Goal: Communication & Community: Connect with others

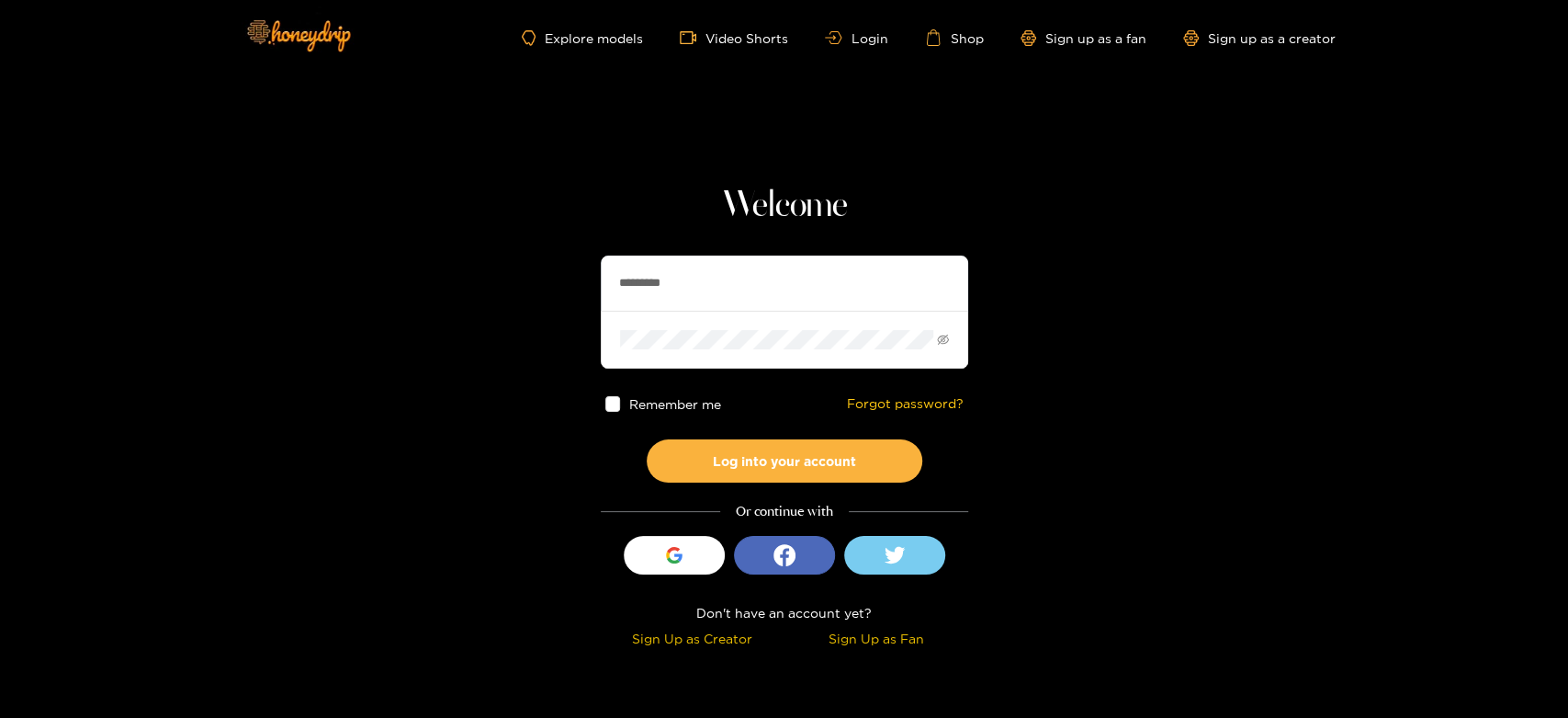
drag, startPoint x: 755, startPoint y: 274, endPoint x: 618, endPoint y: 287, distance: 137.6
click at [505, 226] on section "Welcome ********* Remember me Forgot password? Log into your account Or continu…" at bounding box center [784, 327] width 1568 height 654
paste input "text"
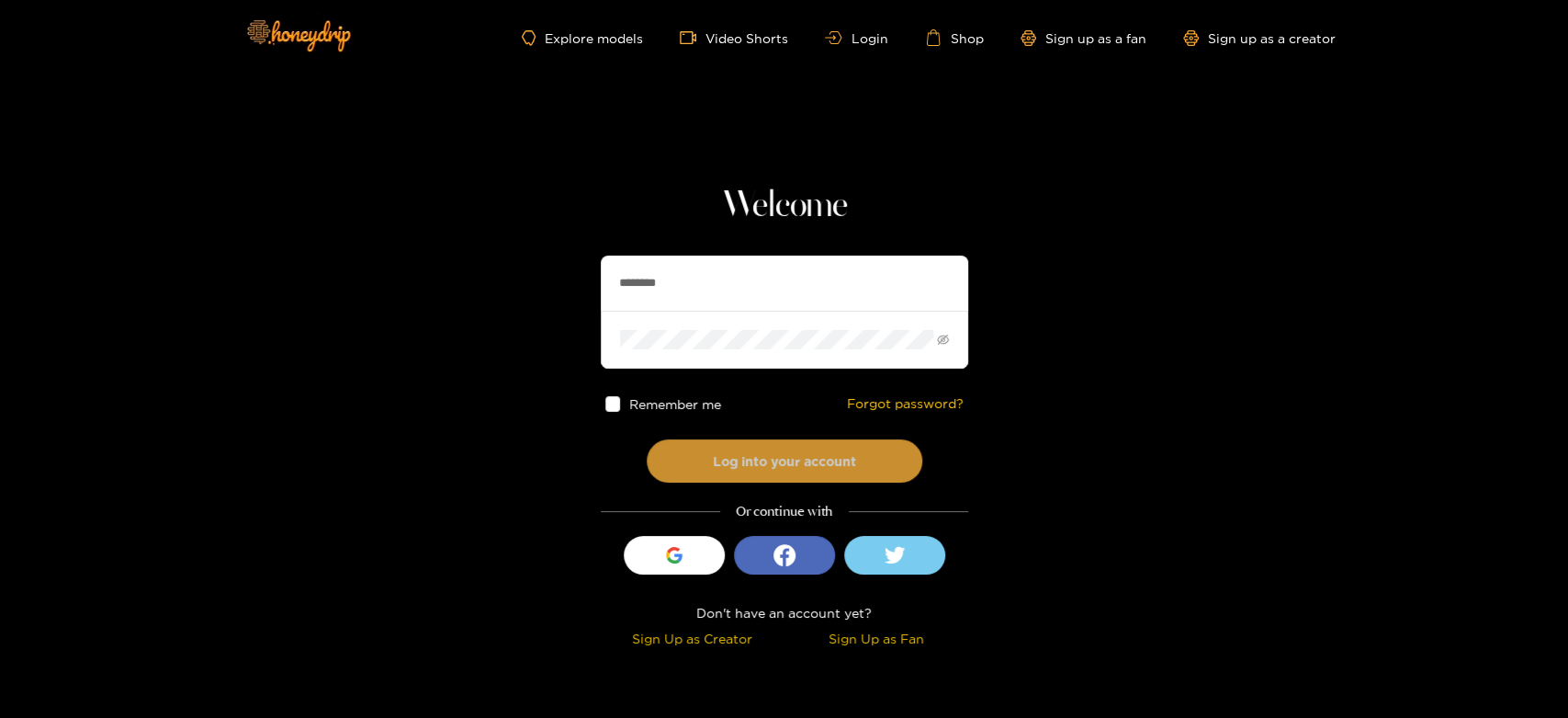
type input "********"
click at [723, 439] on button "Log into your account" at bounding box center [784, 461] width 275 height 44
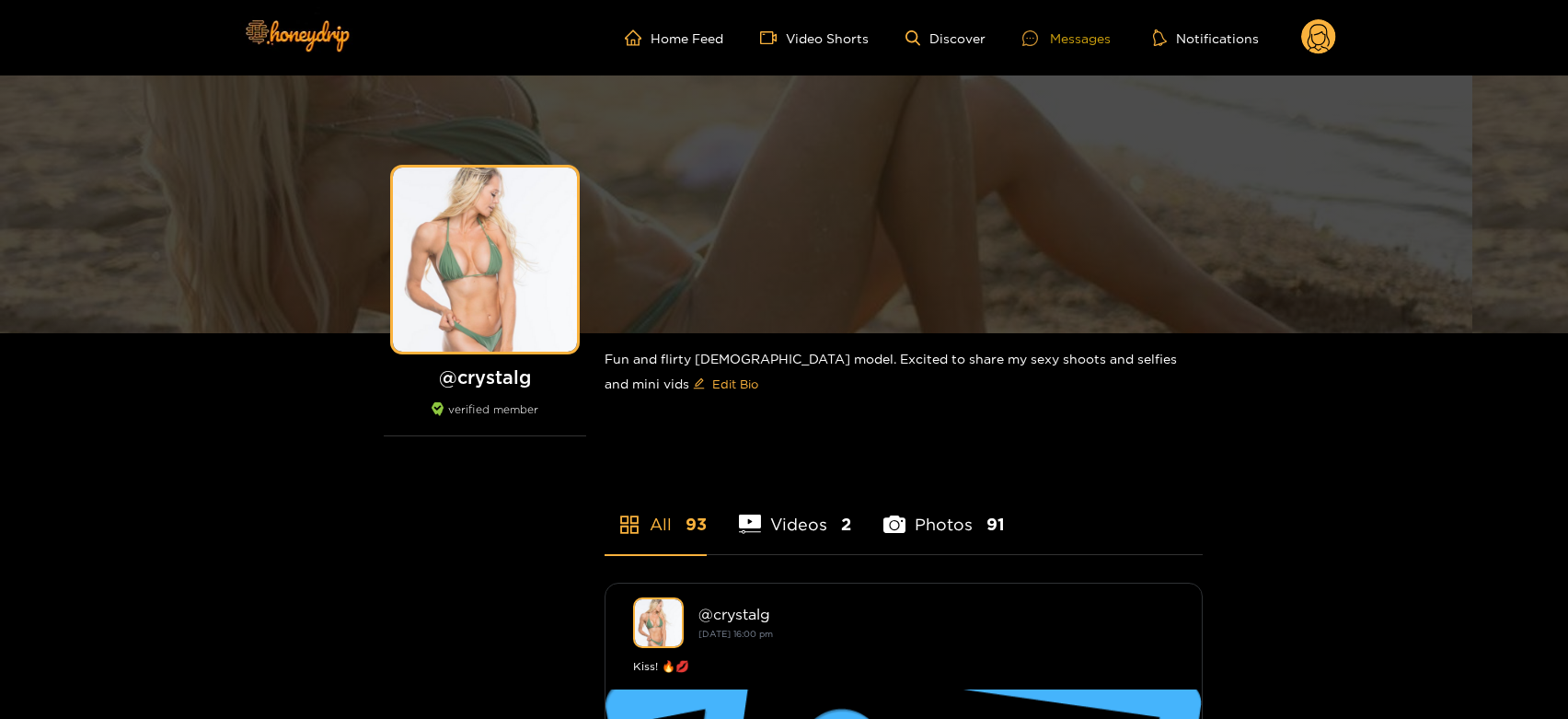
click at [1065, 36] on div "Messages" at bounding box center [1066, 38] width 88 height 21
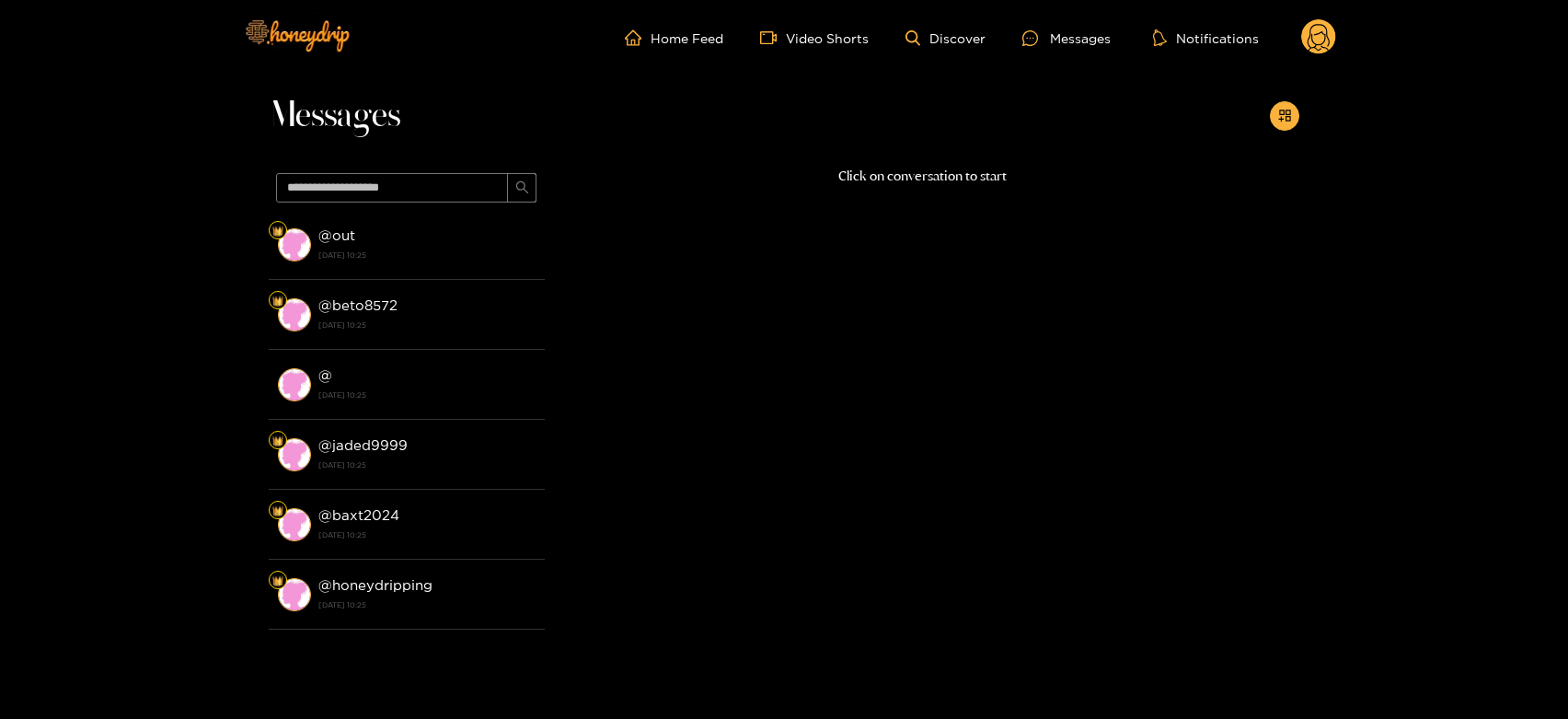
click at [456, 244] on div "@ out [DATE] 10:25" at bounding box center [426, 244] width 217 height 42
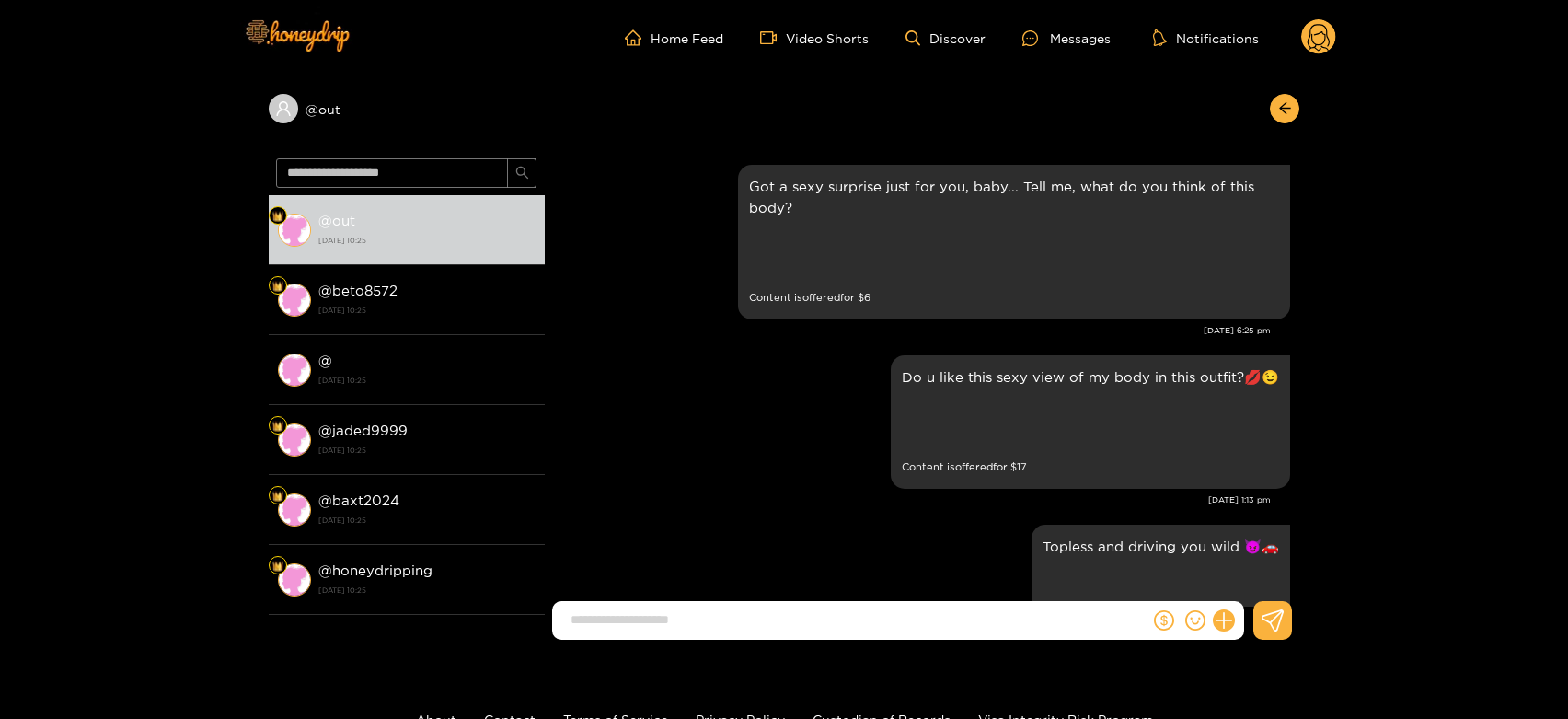
scroll to position [3835, 0]
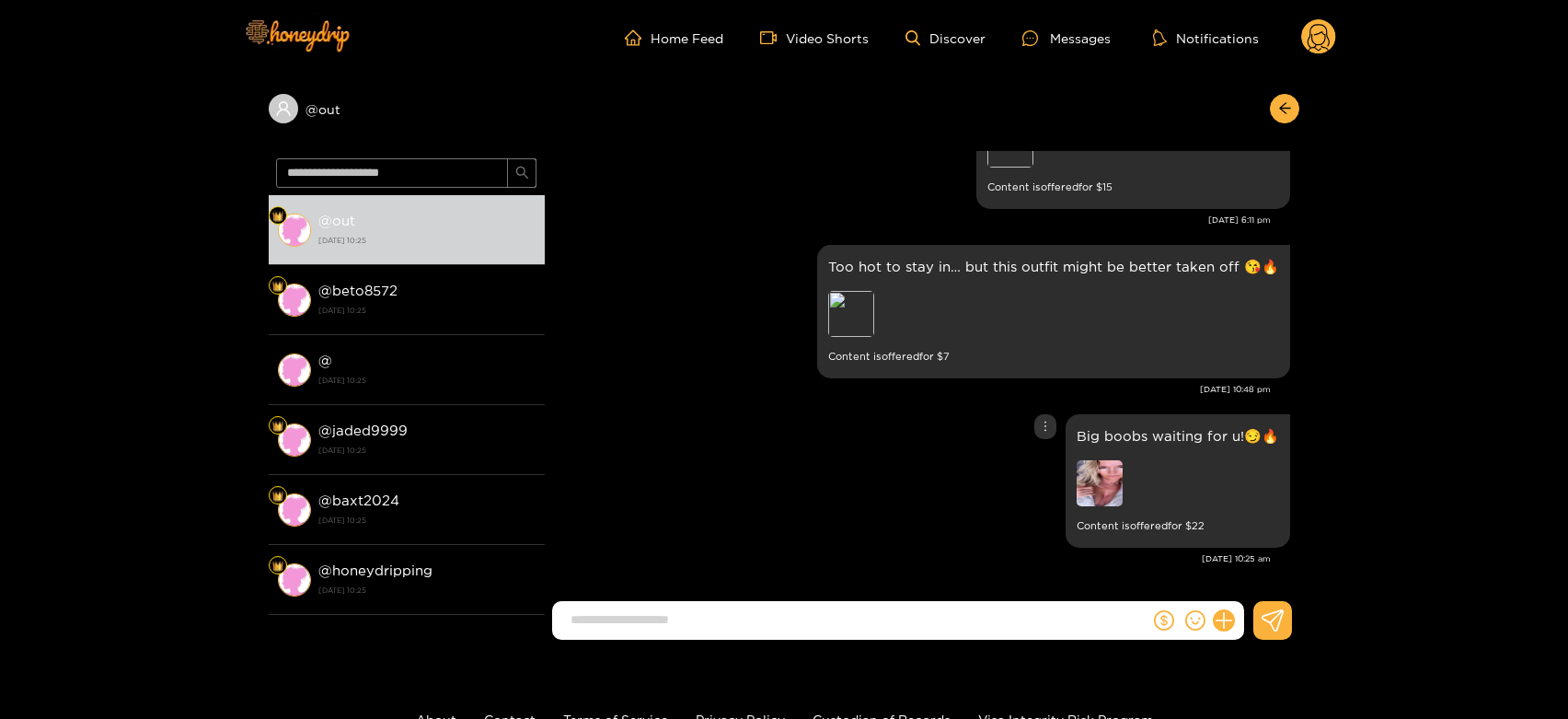
click at [1123, 467] on img at bounding box center [1099, 483] width 46 height 46
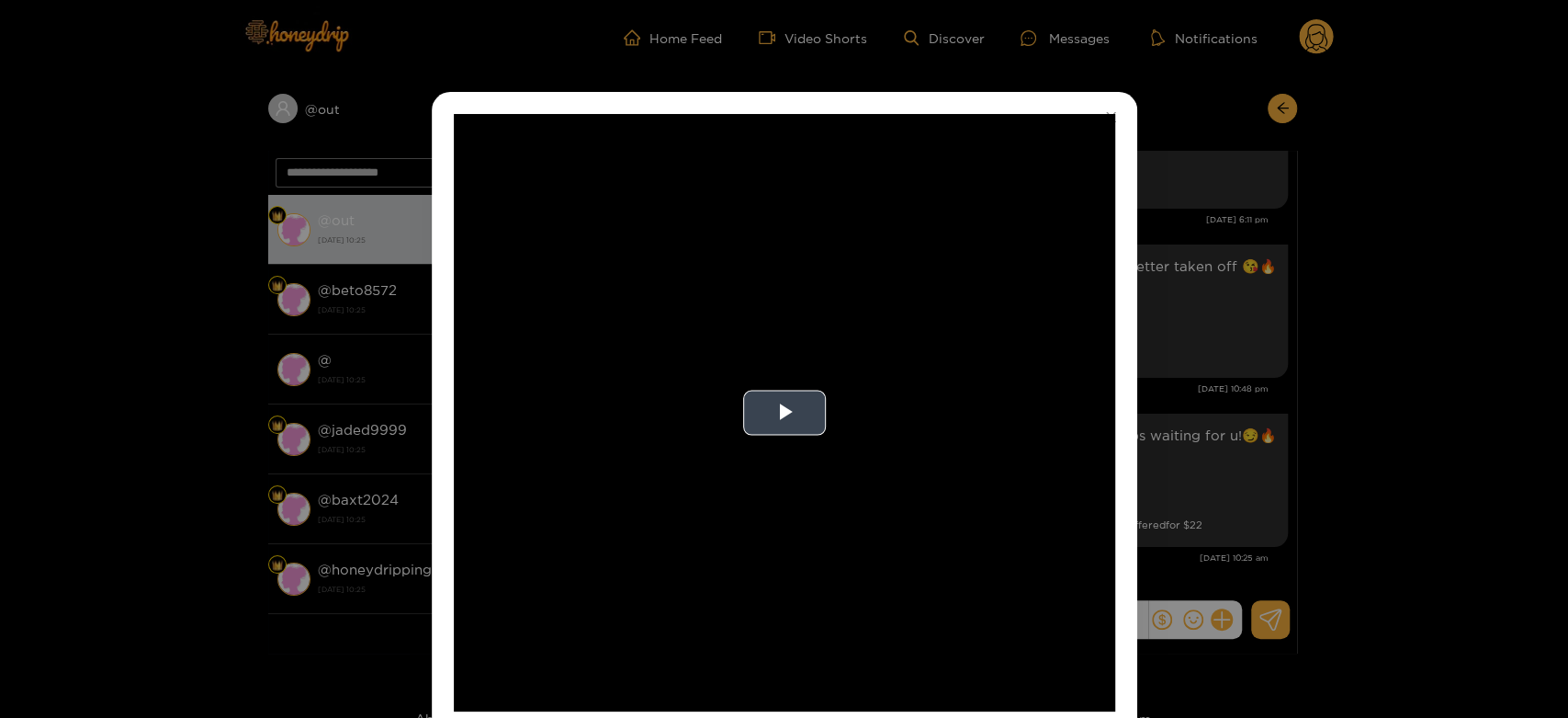
click at [938, 394] on video "Video Player" at bounding box center [784, 412] width 661 height 597
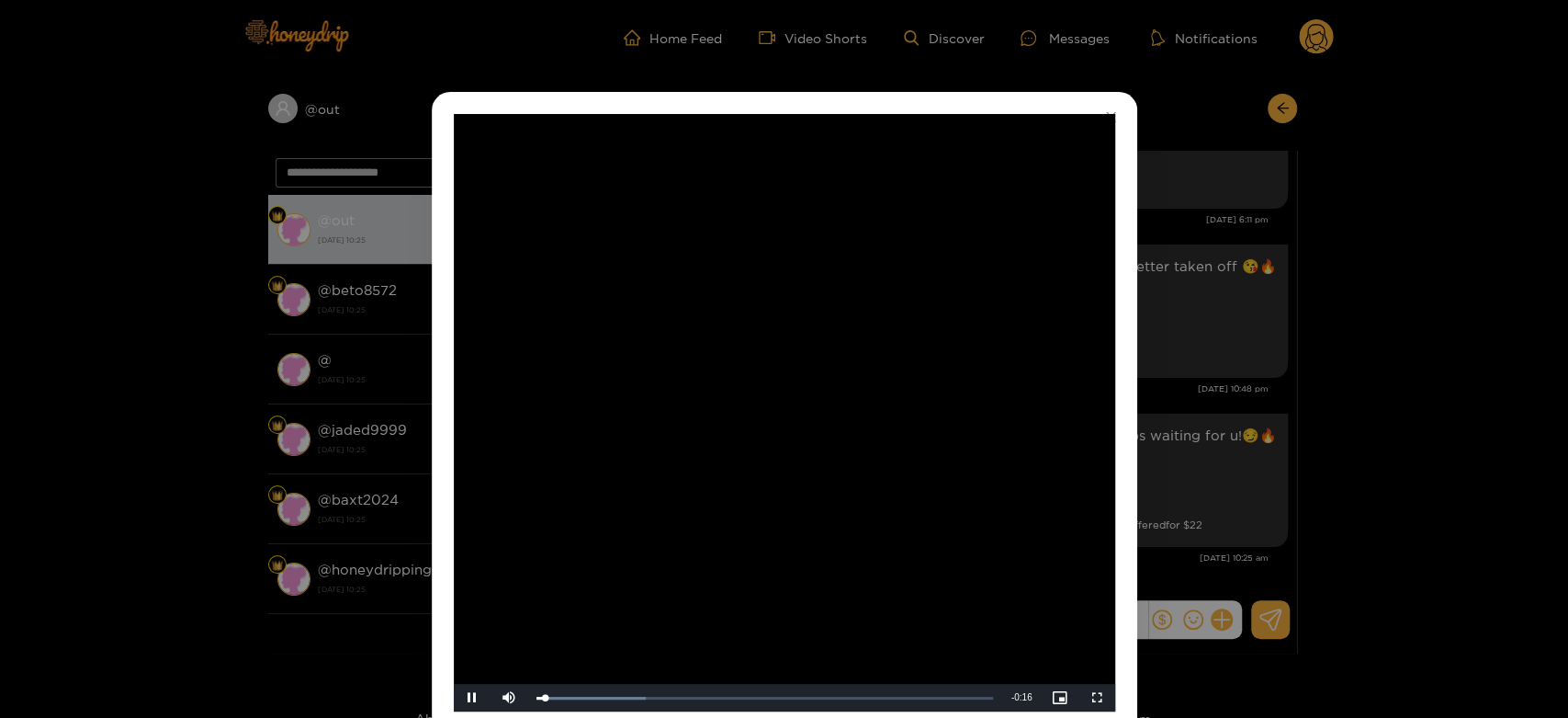
click at [938, 394] on video "Video Player" at bounding box center [784, 412] width 661 height 597
click at [1222, 434] on div "**********" at bounding box center [784, 359] width 1568 height 718
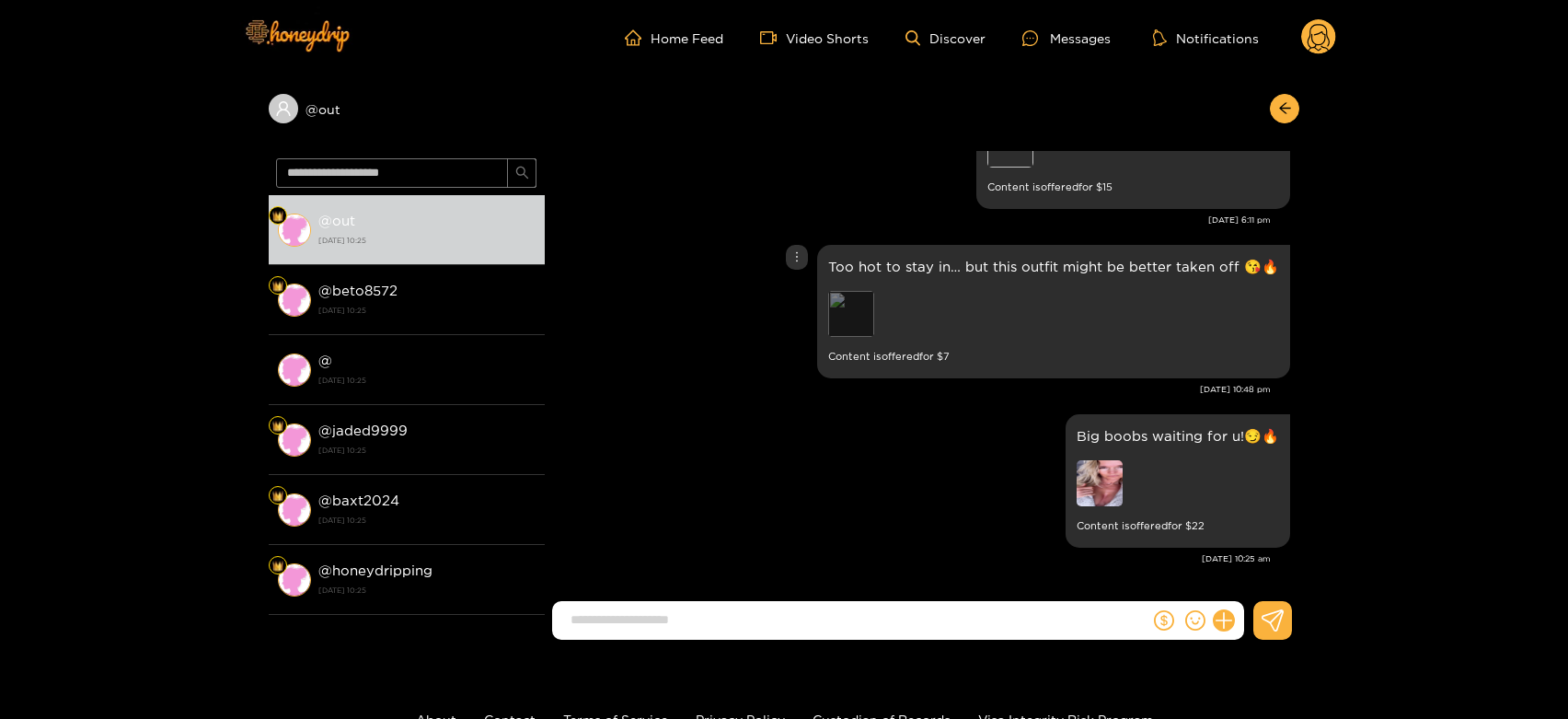
click at [867, 300] on div "Preview" at bounding box center [851, 313] width 46 height 46
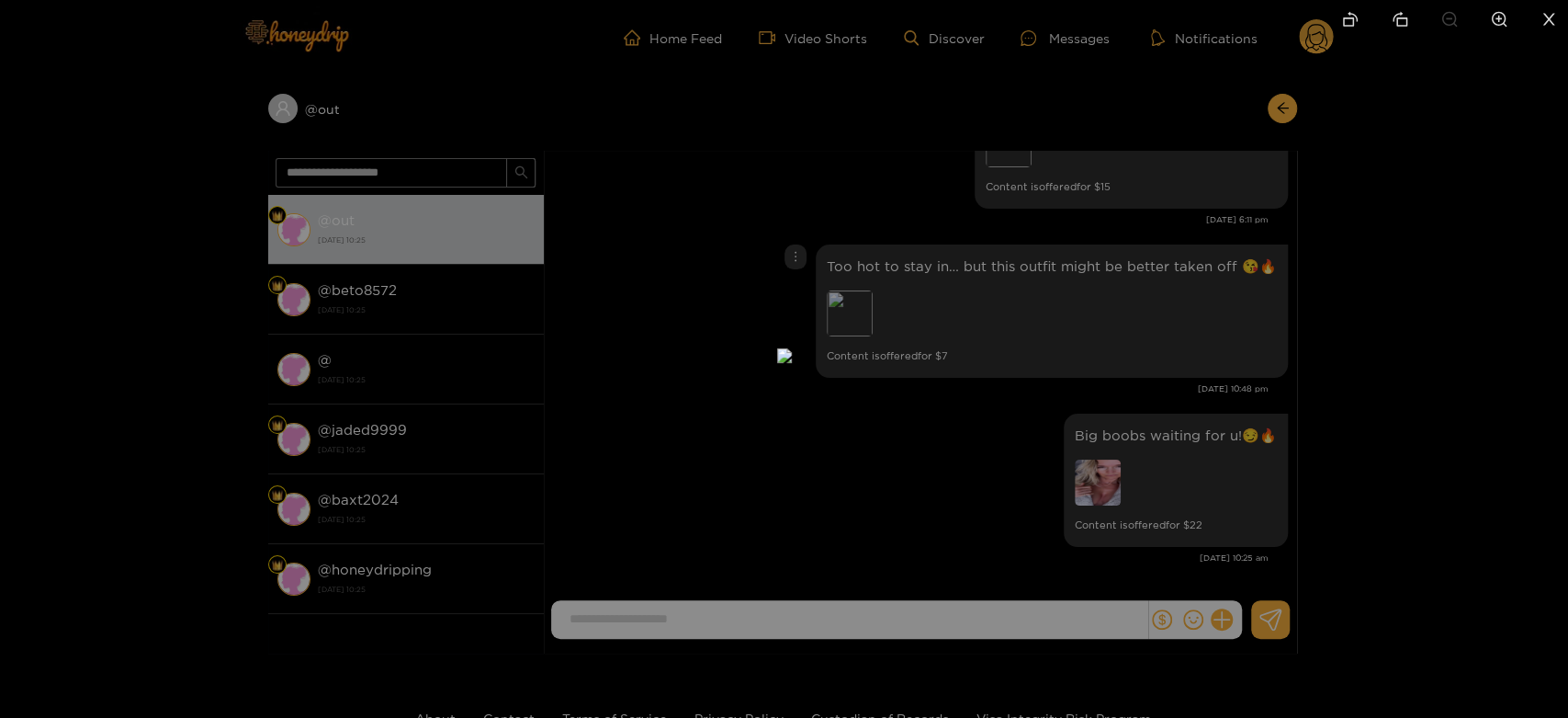
click at [1153, 500] on div at bounding box center [784, 359] width 1568 height 718
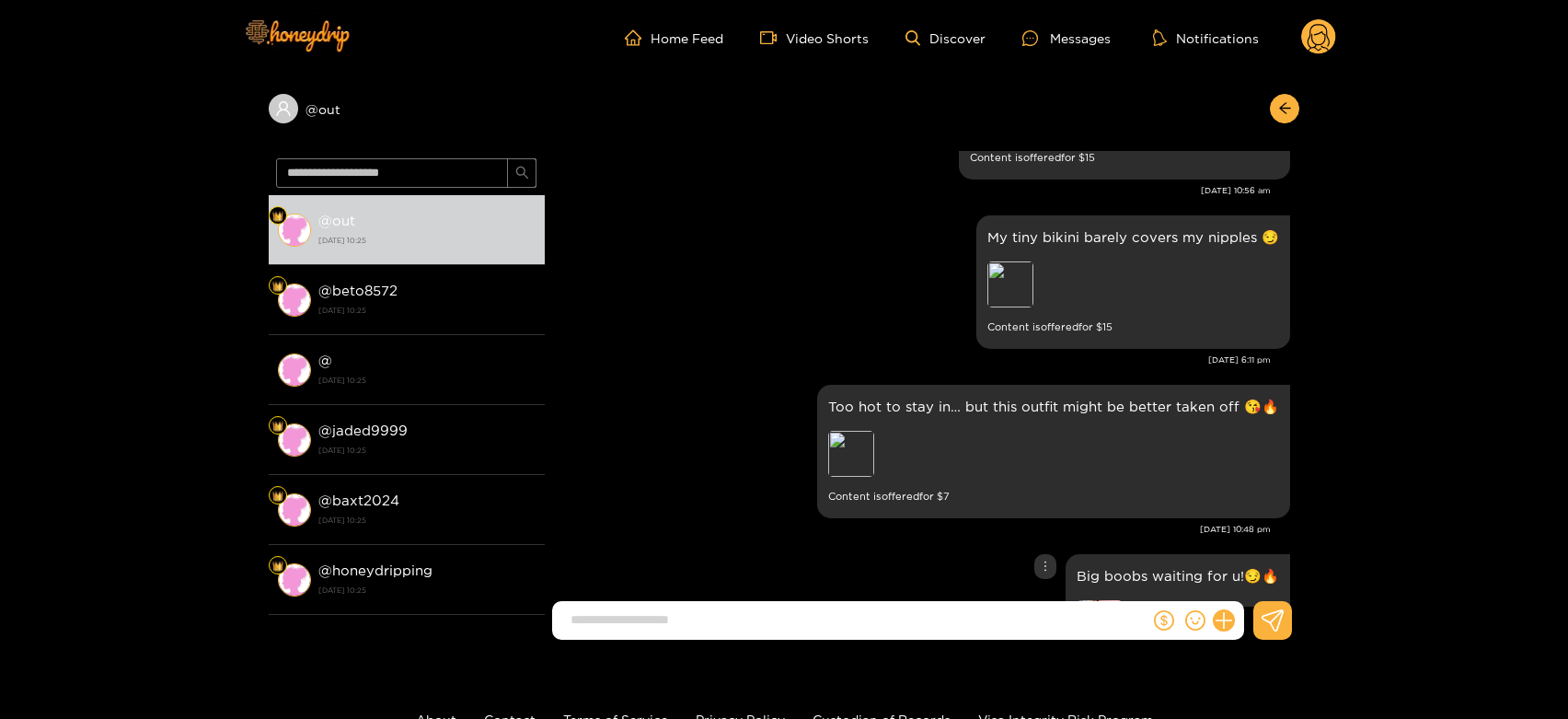
scroll to position [3678, 0]
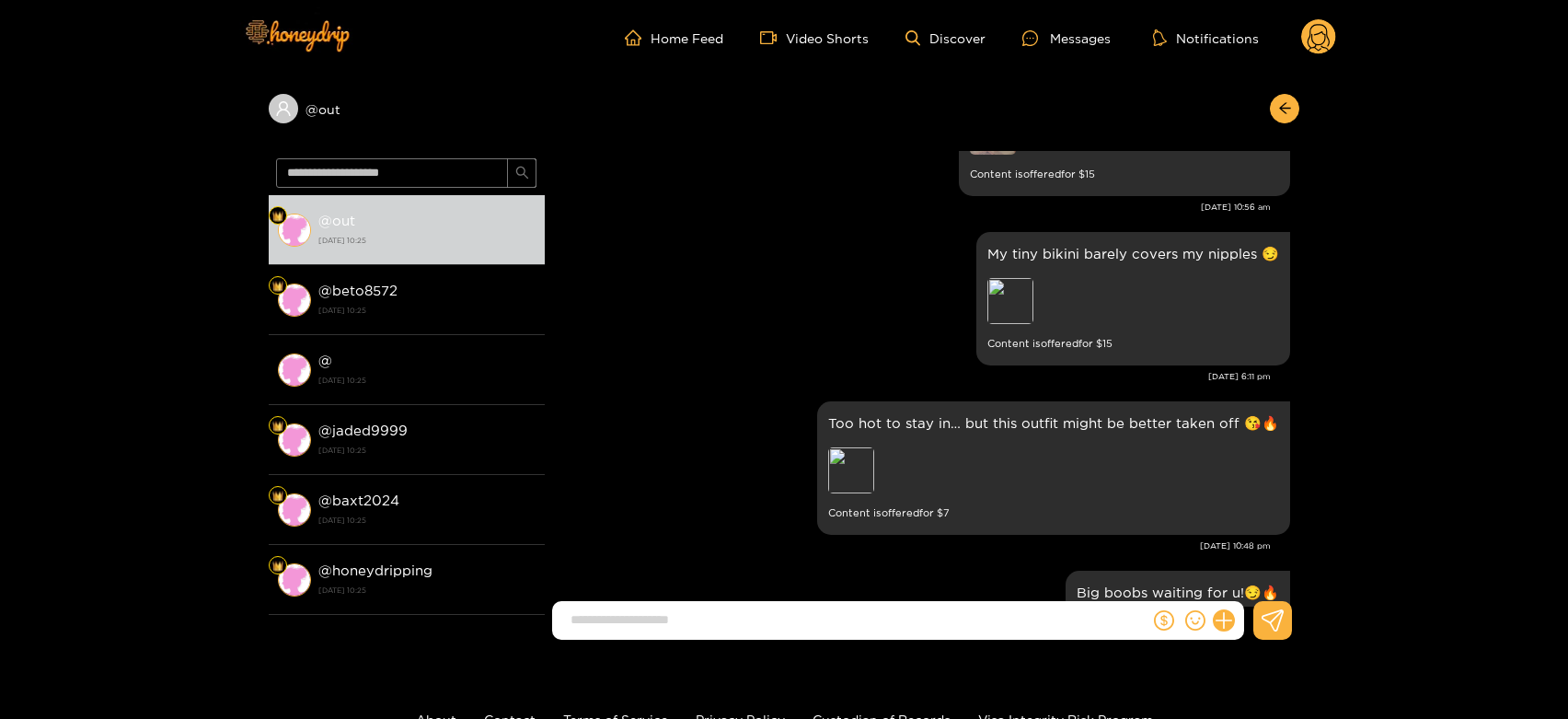
click at [1318, 36] on circle at bounding box center [1318, 36] width 35 height 35
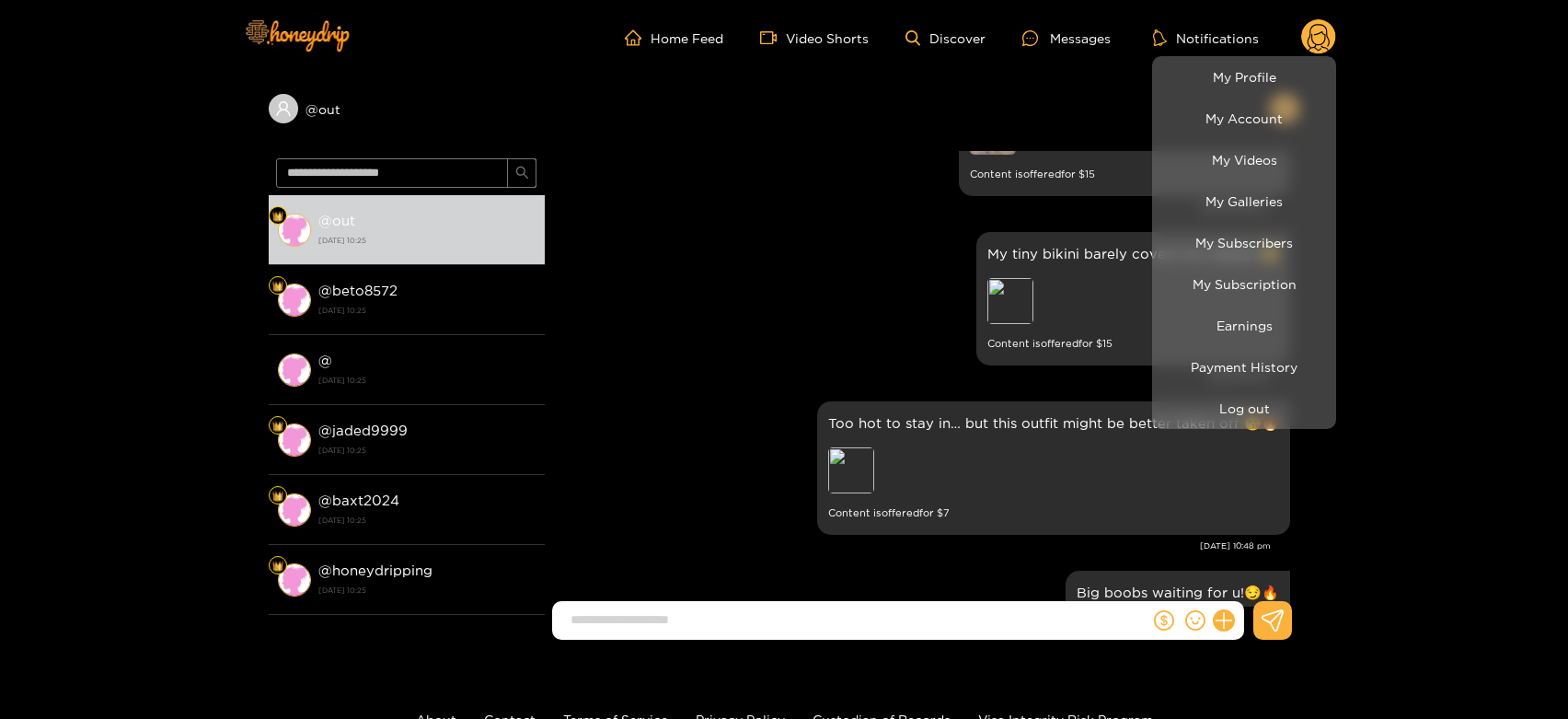
click at [1267, 386] on li "Payment History" at bounding box center [1245, 367] width 184 height 42
click at [1254, 396] on button "Log out" at bounding box center [1244, 408] width 175 height 32
